Goal: Use online tool/utility: Utilize a website feature to perform a specific function

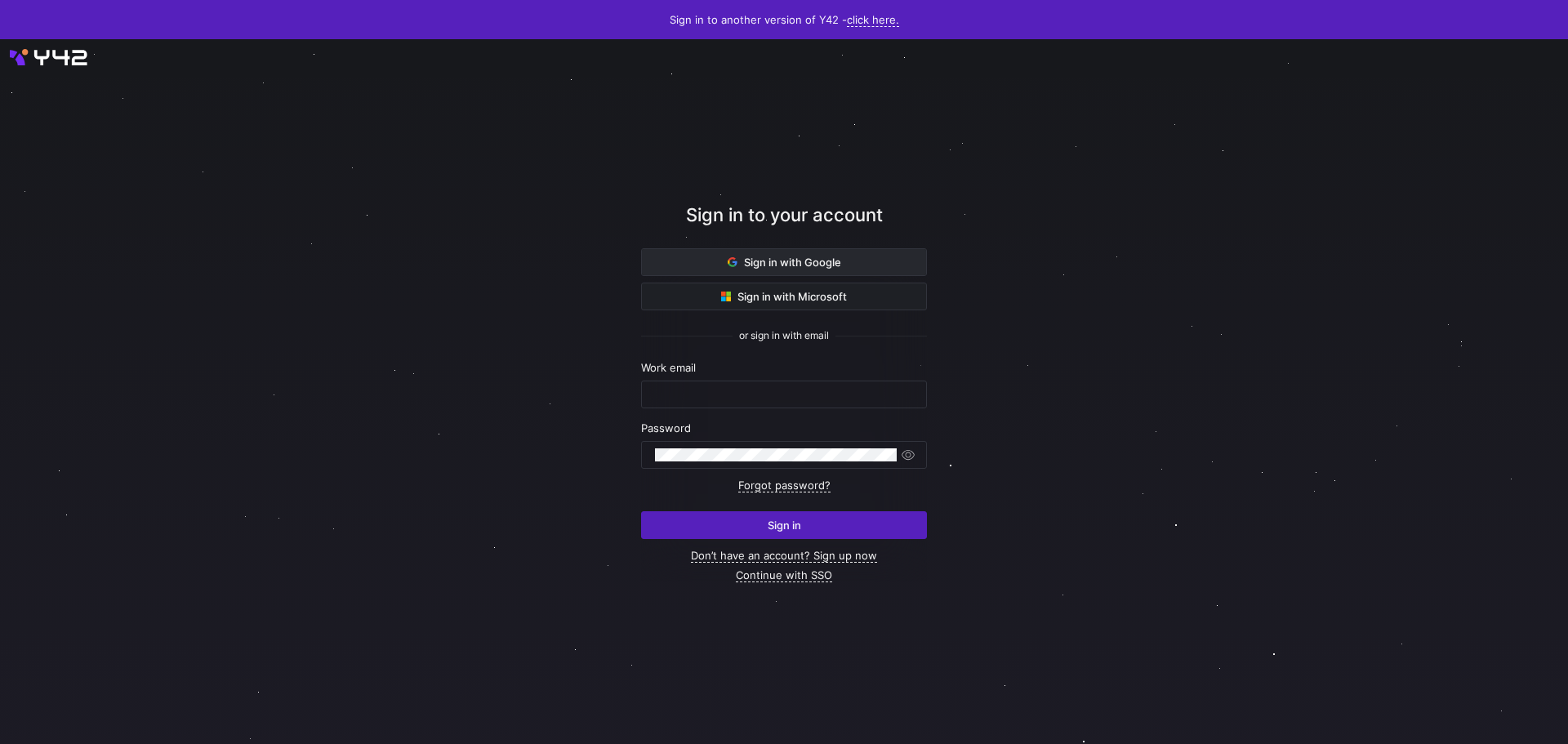
click at [832, 254] on span at bounding box center [784, 262] width 284 height 26
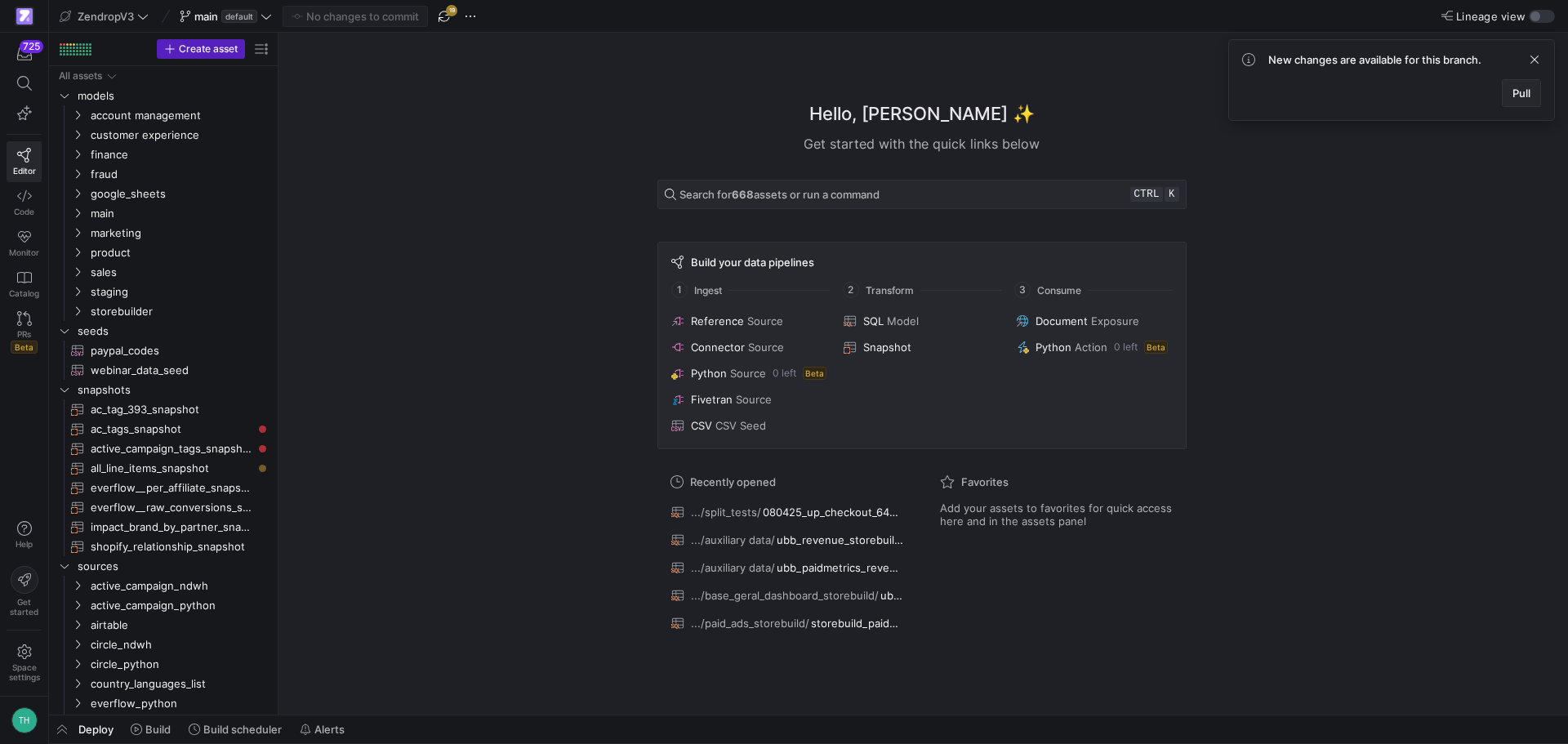
click at [1527, 99] on span at bounding box center [1521, 93] width 38 height 26
click at [137, 300] on span "staging" at bounding box center [160, 292] width 139 height 19
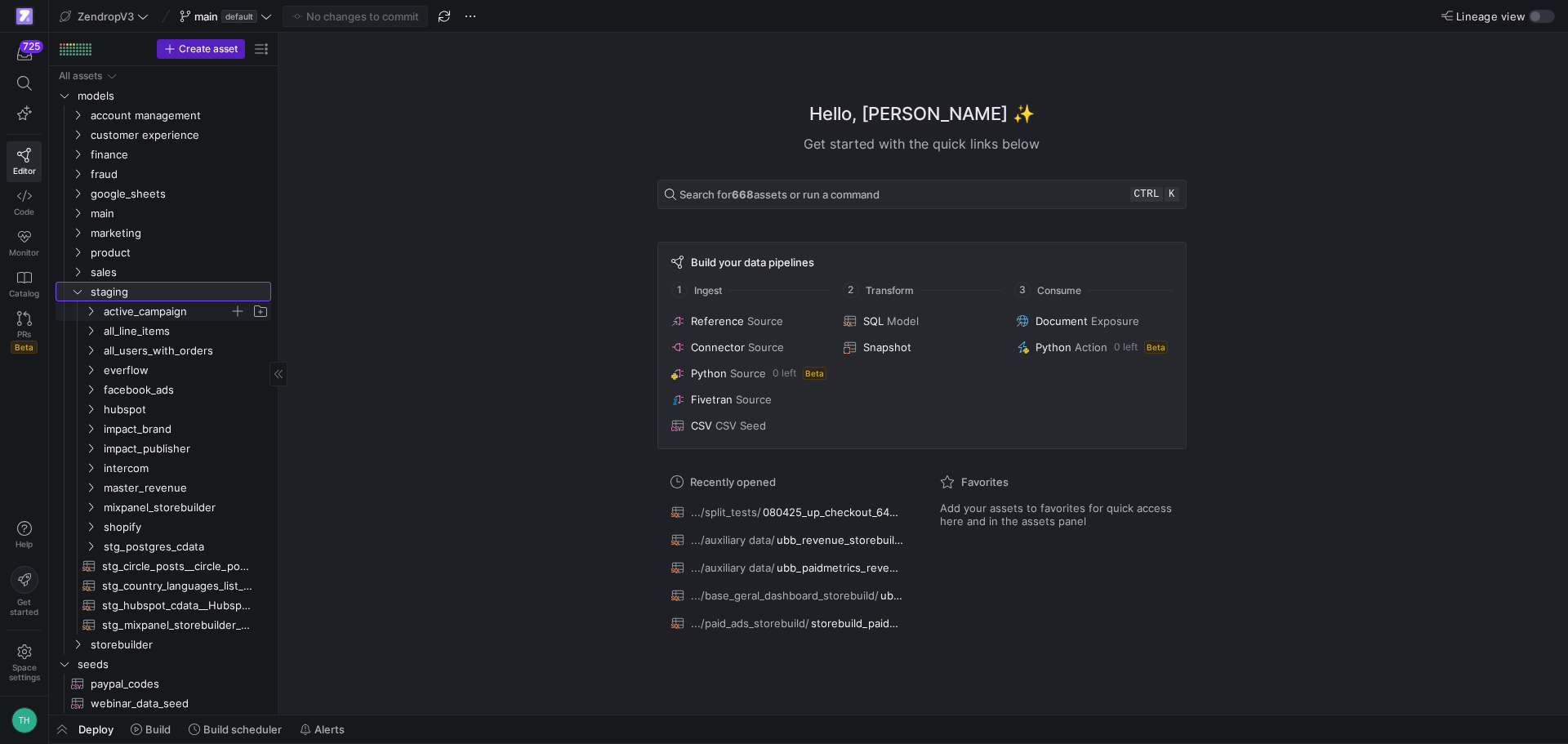
click at [133, 296] on span "staging" at bounding box center [179, 292] width 178 height 19
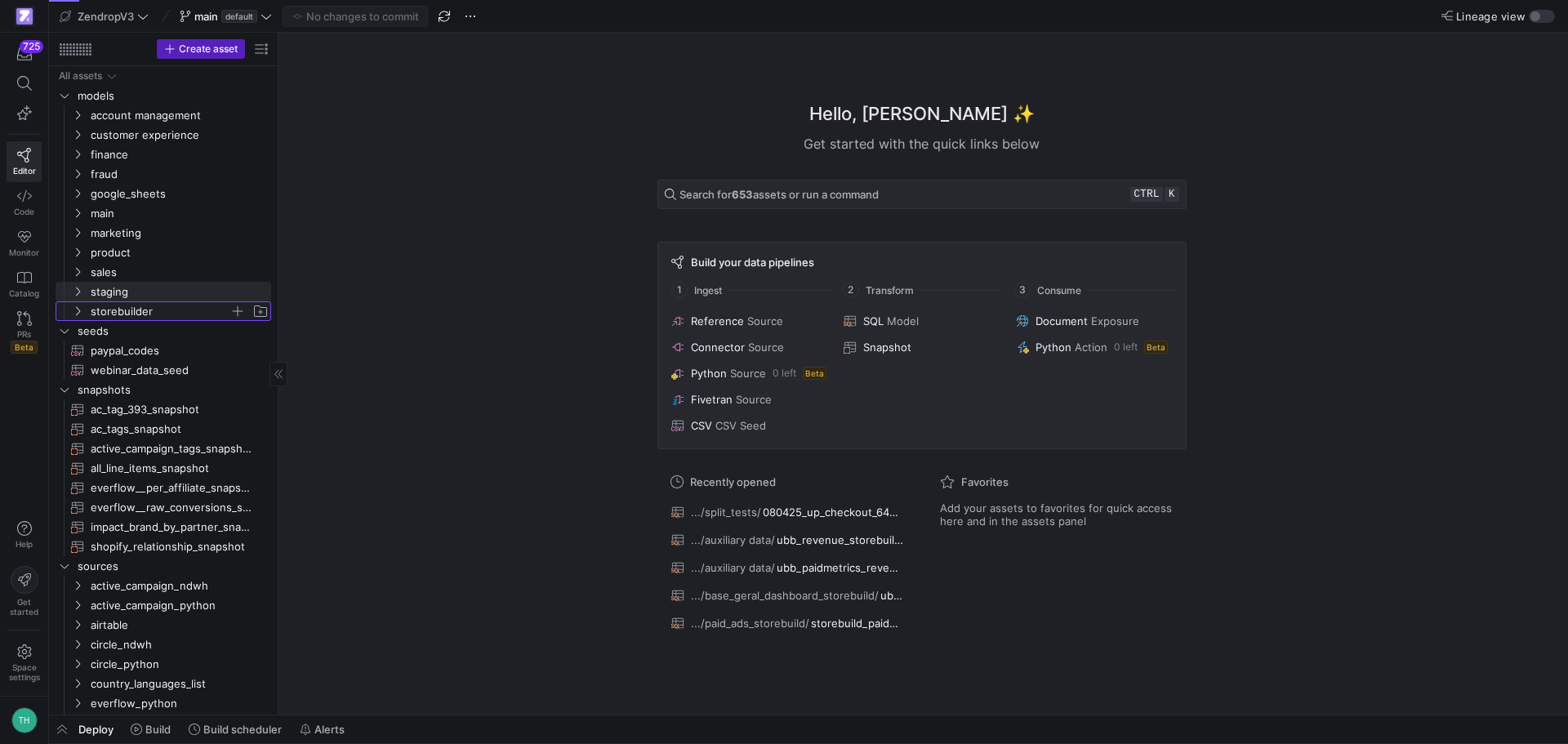
click at [107, 313] on span "storebuilder" at bounding box center [160, 311] width 139 height 19
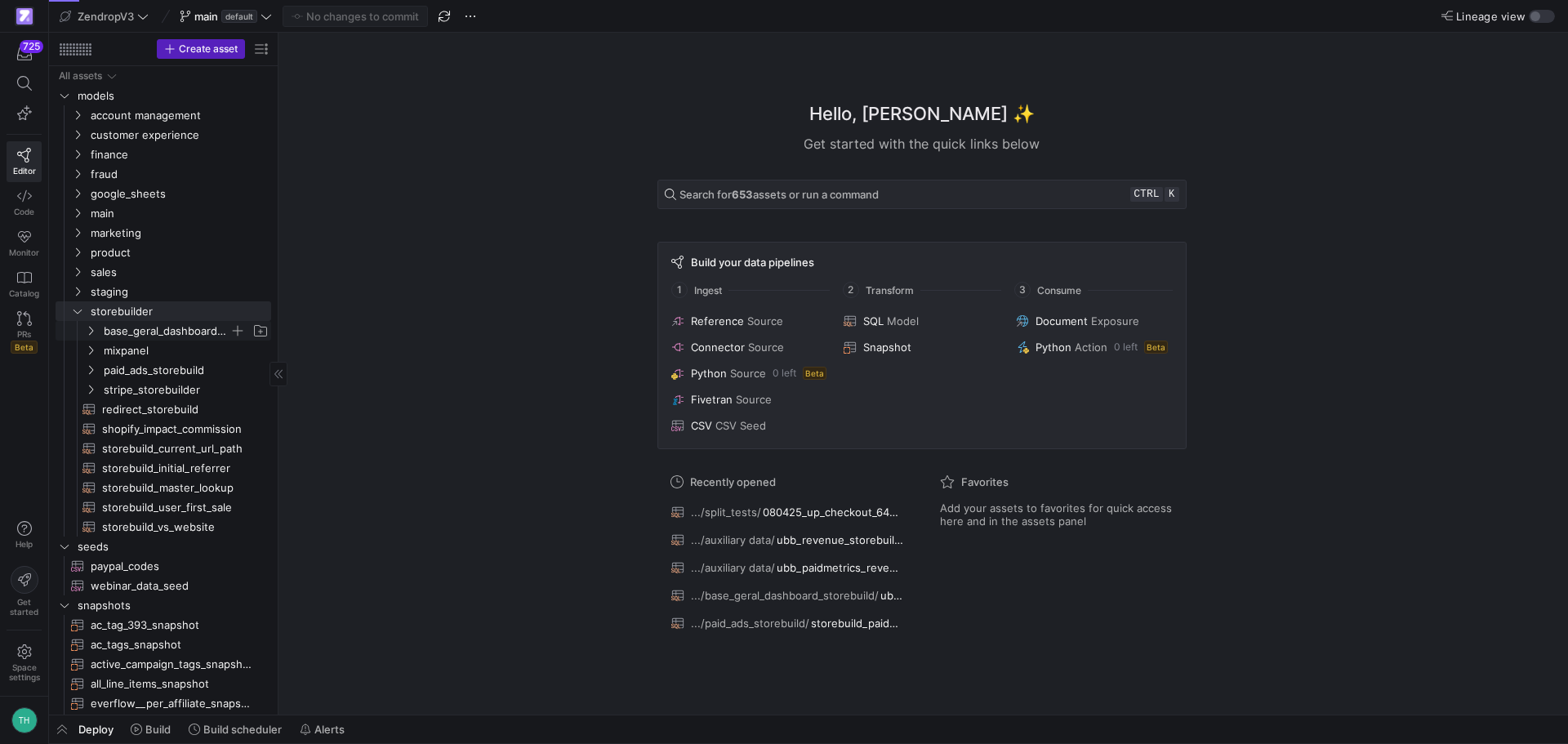
click at [159, 326] on span "base_geral_dashboard_storebuild" at bounding box center [166, 331] width 126 height 19
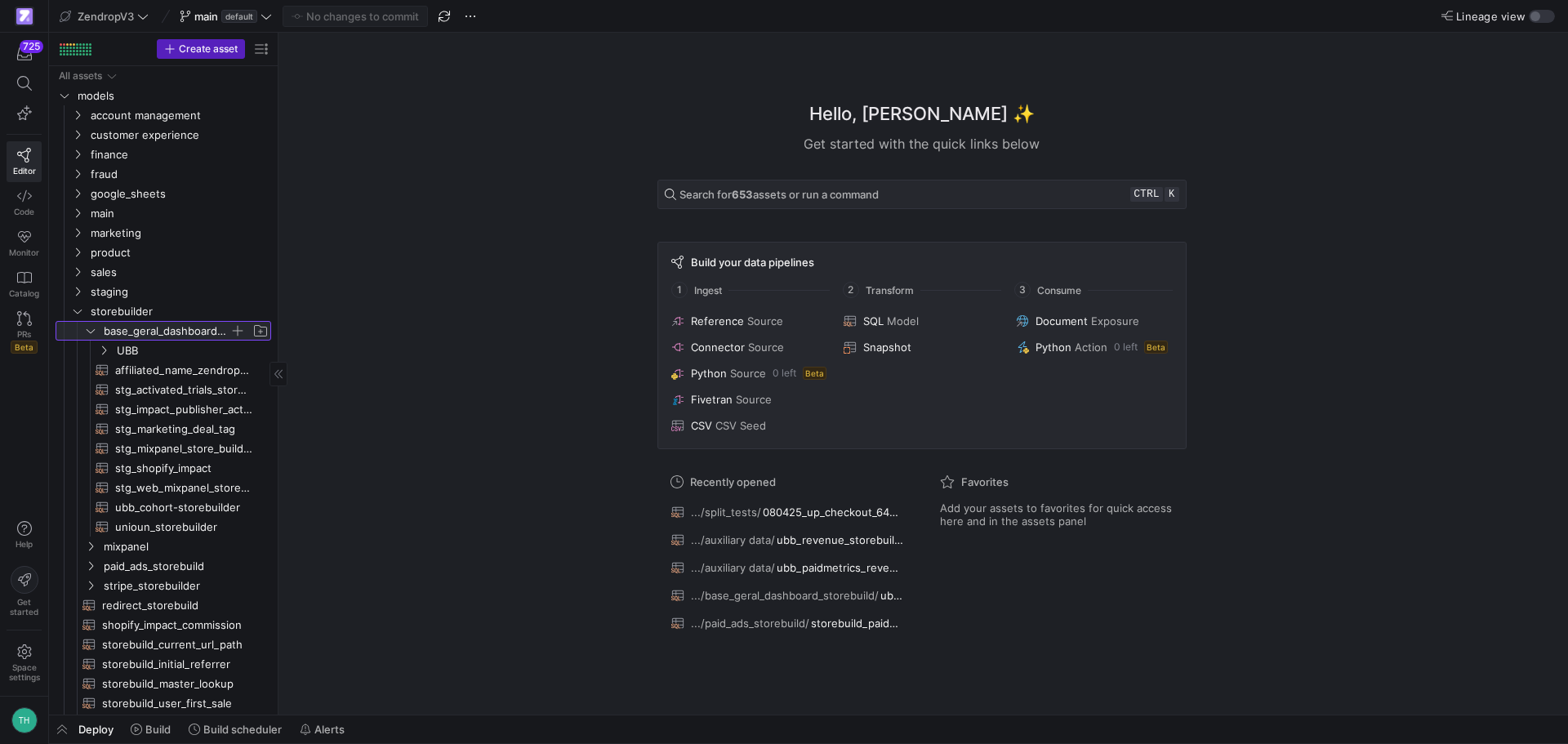
click at [159, 326] on span "base_geral_dashboard_storebuild" at bounding box center [166, 331] width 126 height 19
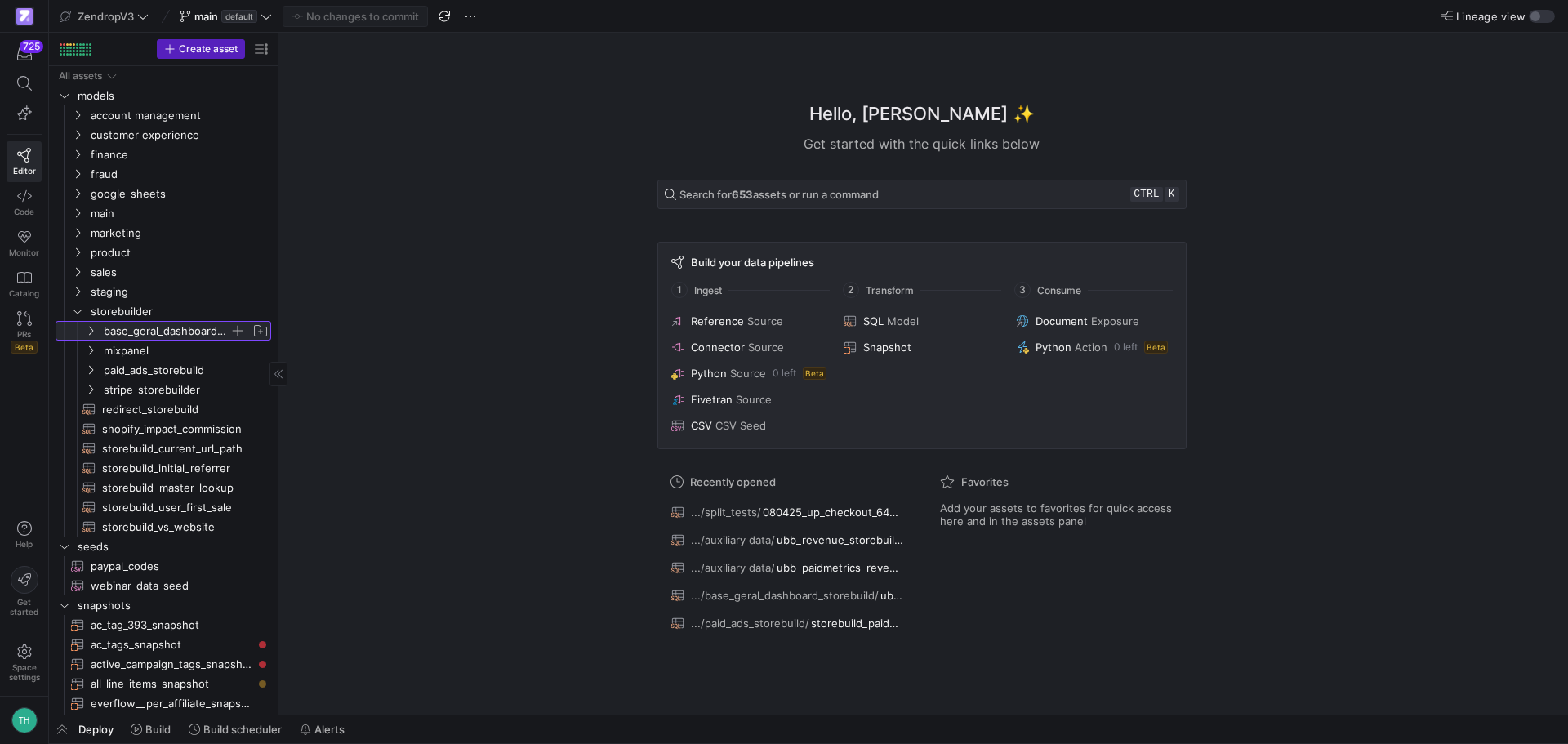
click at [159, 326] on span "base_geral_dashboard_storebuild" at bounding box center [166, 331] width 126 height 19
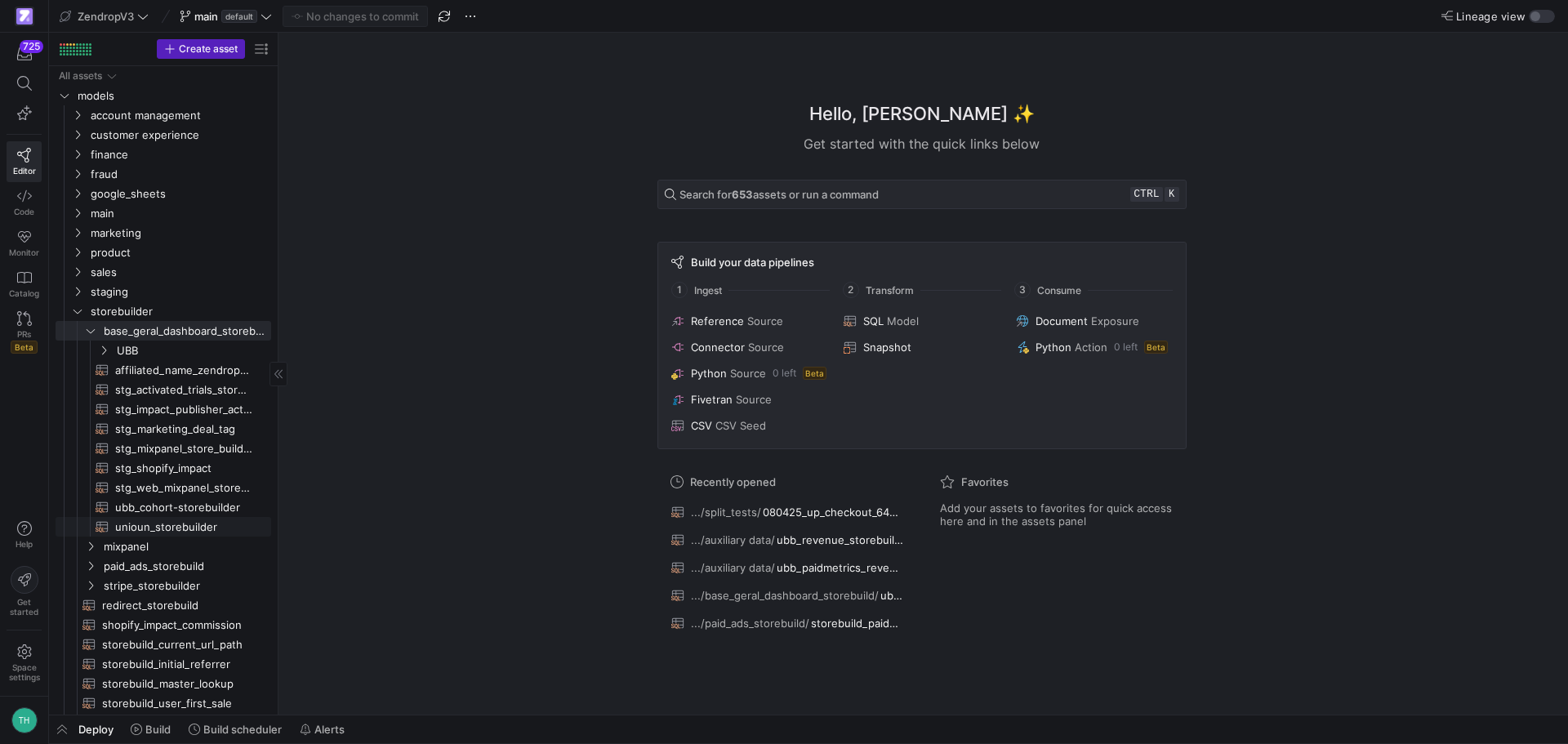
click at [151, 531] on span "unioun_storebuilder​​​​​​​​​​" at bounding box center [184, 526] width 137 height 19
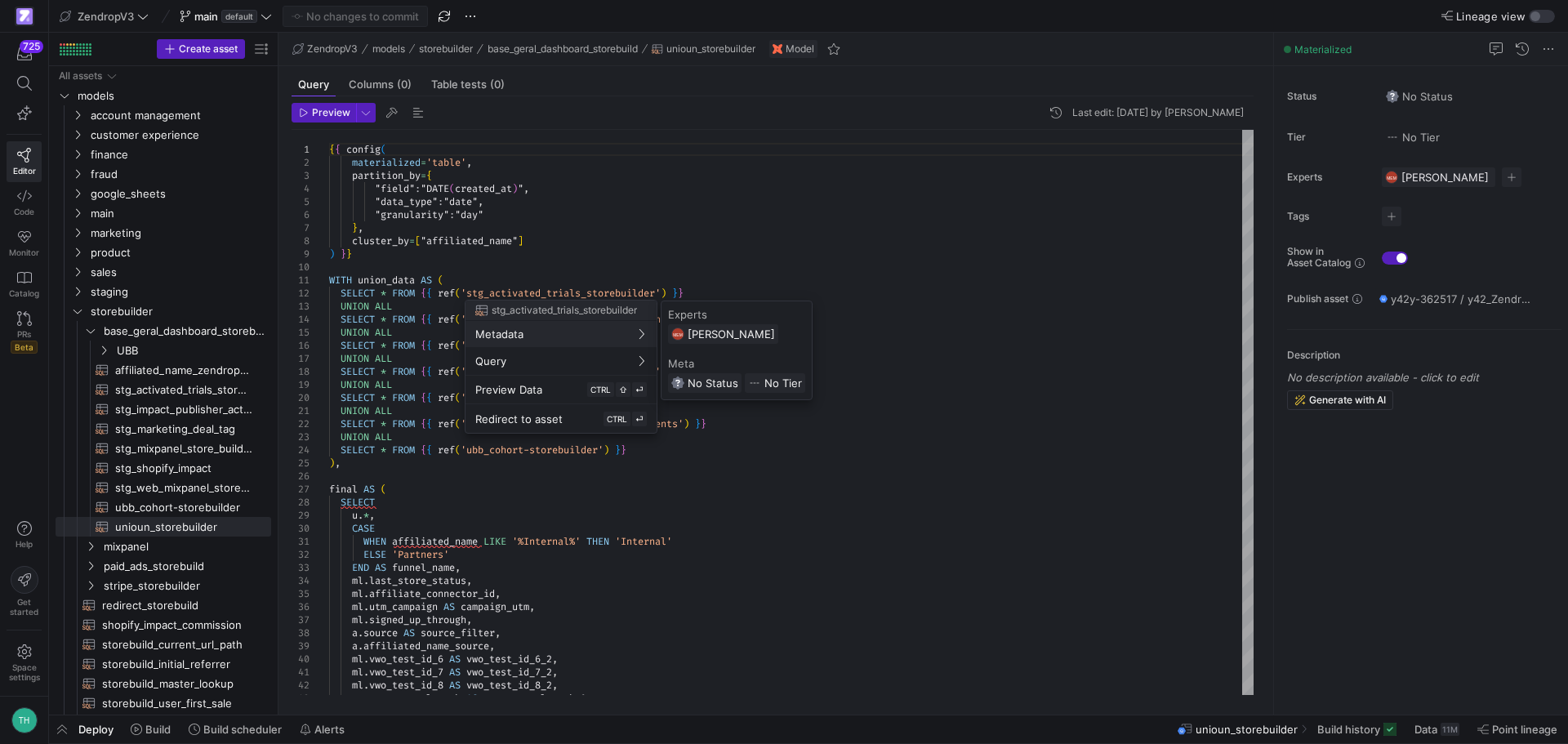
click at [802, 315] on div "Experts" at bounding box center [737, 314] width 137 height 13
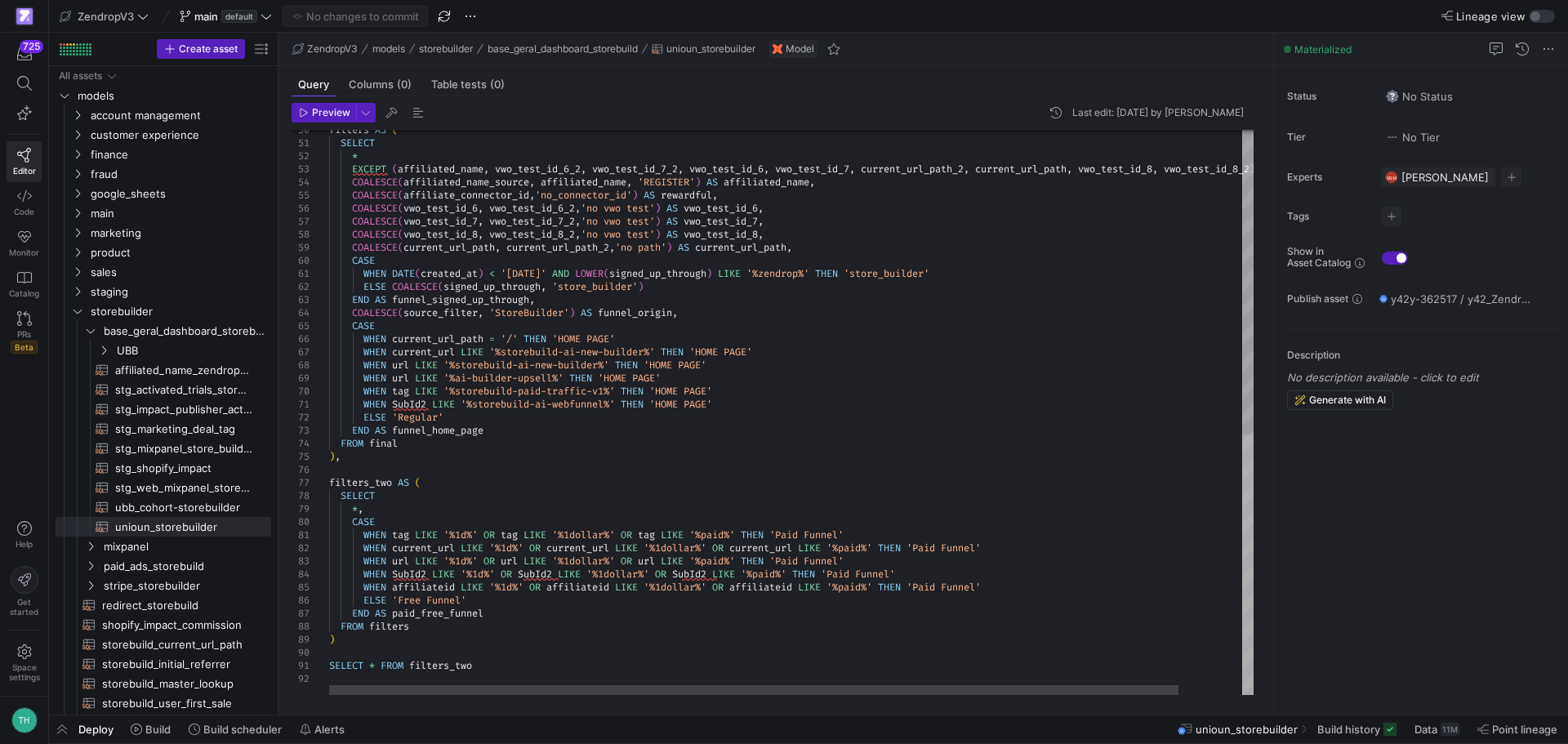
click at [1249, 550] on div at bounding box center [1248, 565] width 12 height 260
click at [1149, 546] on div "filters AS ( SELECT * EXCEPT ( affiliated_name , vwo_test_id_6_2 , vwo_test_id_…" at bounding box center [825, 82] width 993 height 1226
click at [1061, 589] on div "filters AS ( SELECT * EXCEPT ( affiliated_name , vwo_test_id_6_2 , vwo_test_id_…" at bounding box center [825, 82] width 993 height 1226
type textarea "nel' WHEN current_url LIKE '%1d%' OR current_url LIKE '%1dollar%' OR current_ur…"
click at [1011, 624] on div "filters AS ( SELECT * EXCEPT ( affiliated_name , vwo_test_id_6_2 , vwo_test_id_…" at bounding box center [825, 82] width 993 height 1226
